Goal: Entertainment & Leisure: Consume media (video, audio)

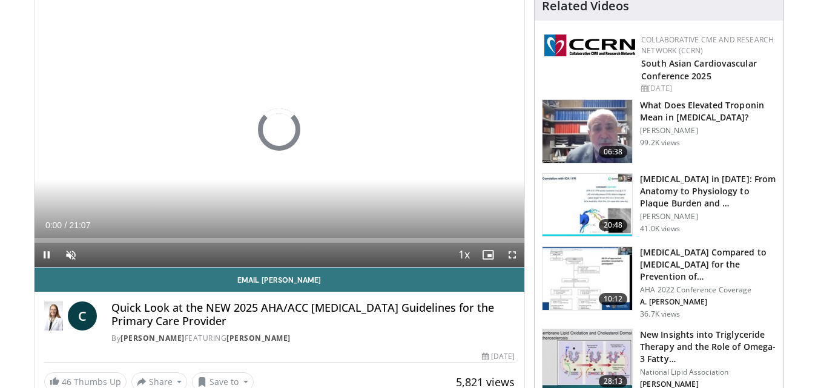
scroll to position [109, 0]
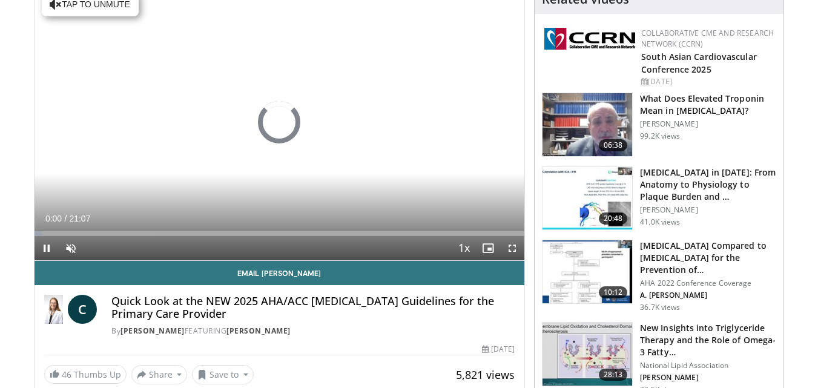
drag, startPoint x: 824, startPoint y: 45, endPoint x: 825, endPoint y: 65, distance: 20.6
click at [817, 65] on html "Specialties Adult & Family Medicine Allergy, [MEDICAL_DATA], Immunology Anesthe…" at bounding box center [409, 85] width 818 height 388
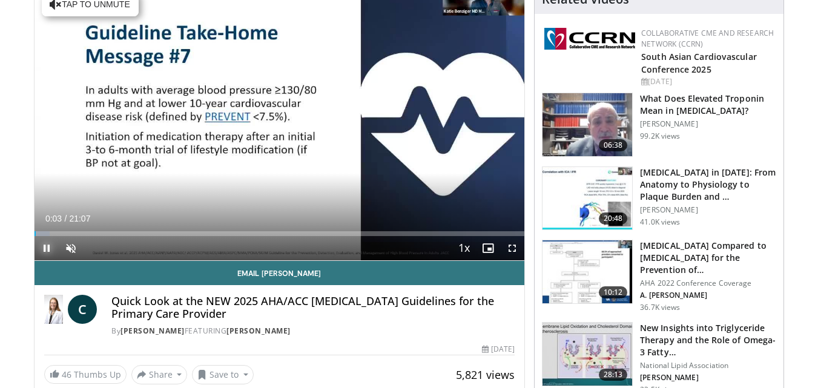
click at [46, 245] on span "Video Player" at bounding box center [47, 248] width 24 height 24
